Goal: Find specific page/section: Find specific page/section

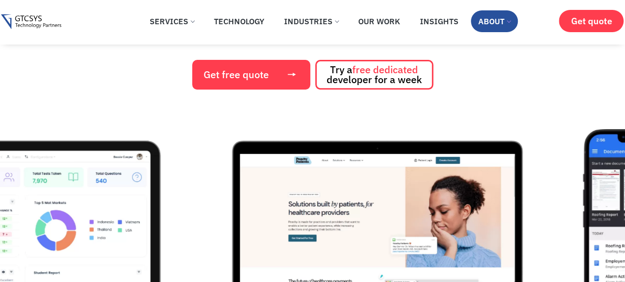
click at [494, 16] on link "About" at bounding box center [494, 21] width 47 height 22
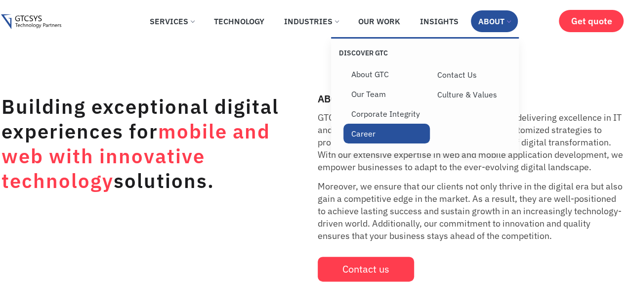
click at [368, 135] on link "Career" at bounding box center [386, 134] width 86 height 20
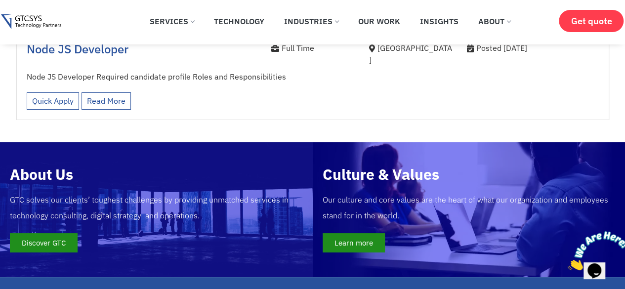
scroll to position [1977, 0]
